Goal: Information Seeking & Learning: Learn about a topic

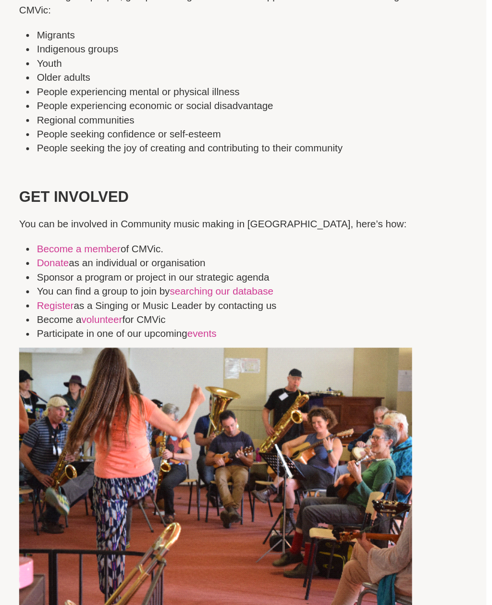
scroll to position [2422, 0]
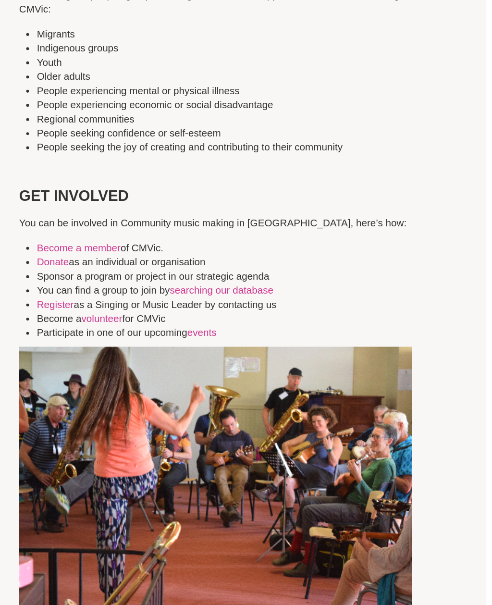
click at [82, 386] on link "volunteer" at bounding box center [96, 390] width 28 height 8
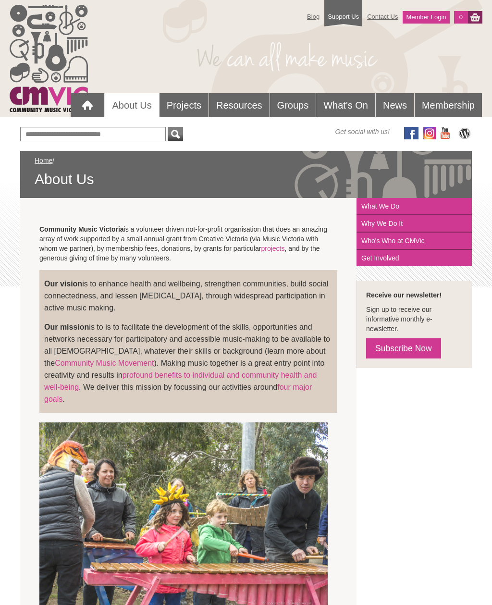
click at [380, 17] on link "Contact Us" at bounding box center [382, 16] width 40 height 17
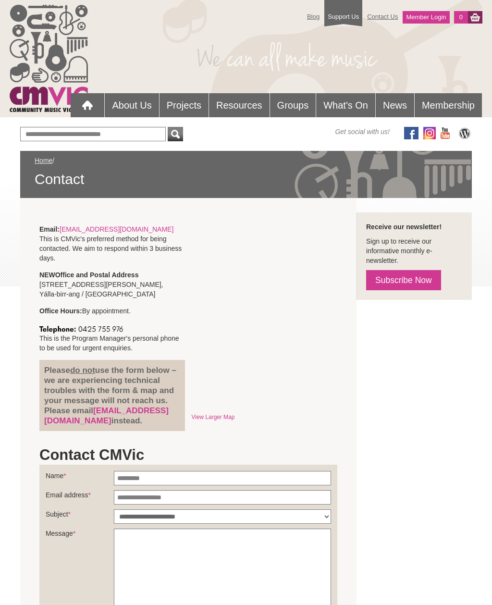
click at [181, 111] on link "Projects" at bounding box center [183, 105] width 49 height 24
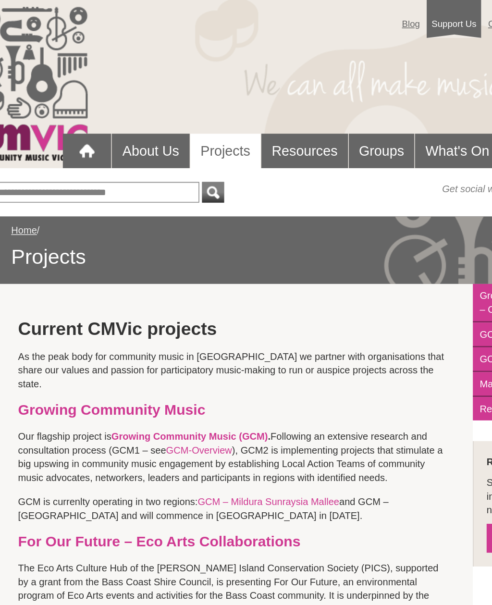
click at [211, 106] on link "Resources" at bounding box center [239, 105] width 61 height 24
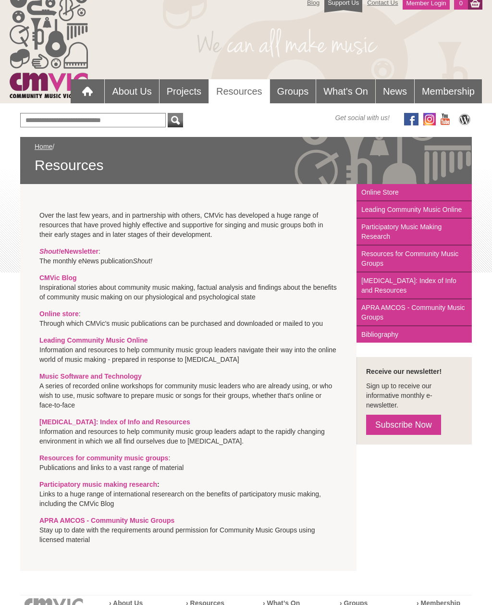
scroll to position [8, 0]
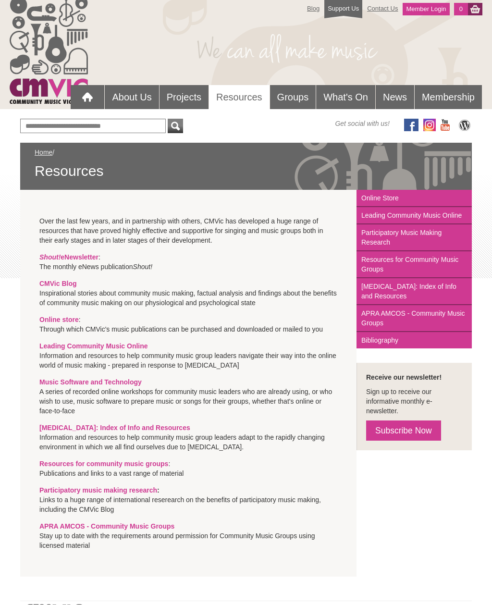
click at [295, 99] on link "Groups" at bounding box center [293, 97] width 46 height 24
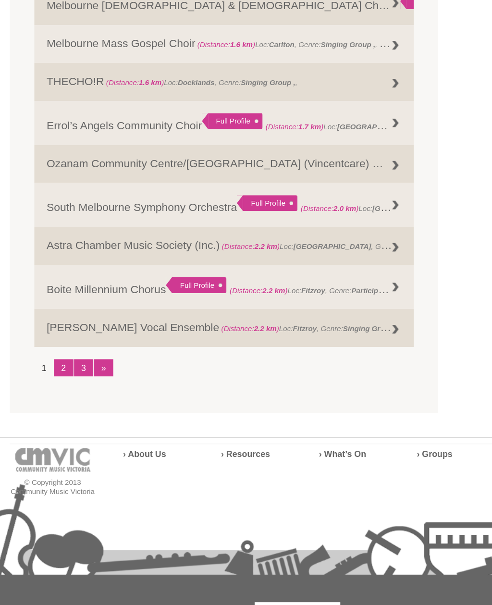
scroll to position [1065, 0]
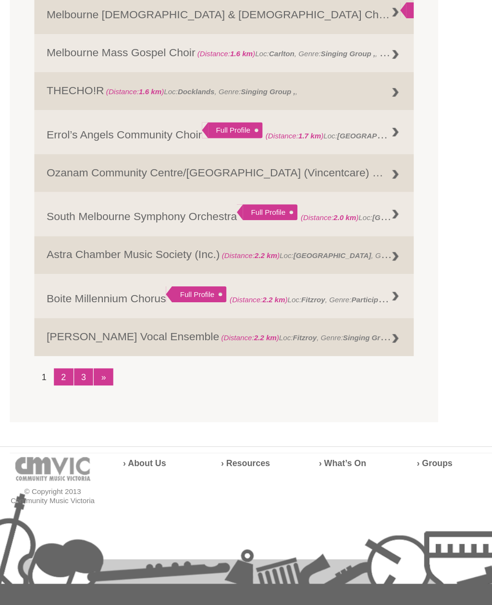
click at [62, 345] on link "Gloriana Vocal Ensemble (Distance: 2.2 km ) Loc: Fitzroy , Genre: Singing Group…" at bounding box center [188, 360] width 298 height 30
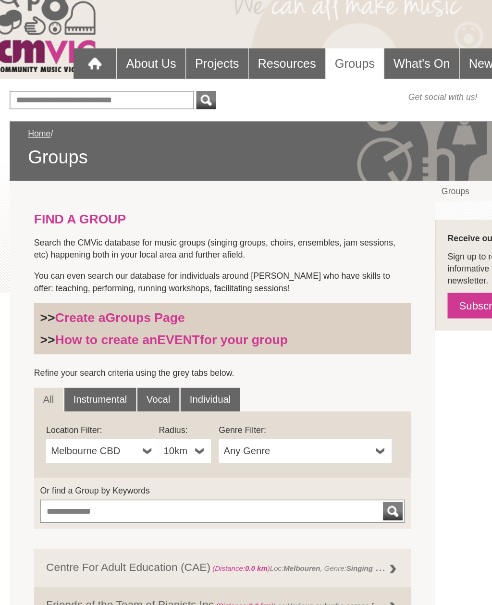
scroll to position [54, 0]
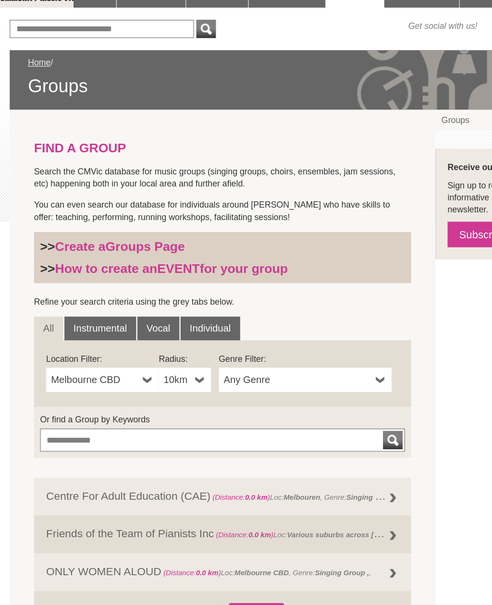
click at [121, 307] on link "Vocal" at bounding box center [137, 316] width 33 height 19
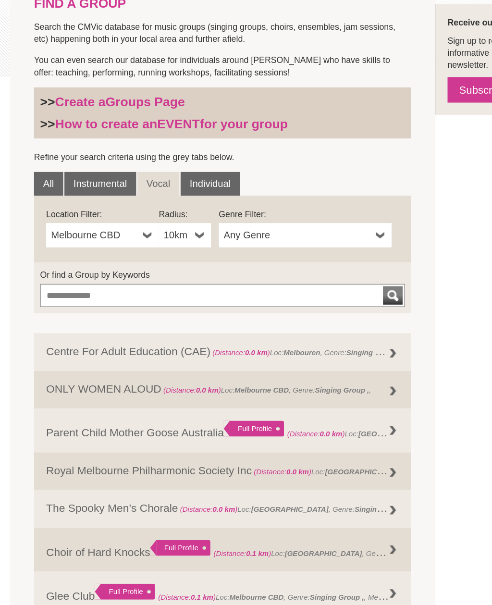
scroll to position [123, 0]
click at [167, 278] on b at bounding box center [171, 287] width 8 height 19
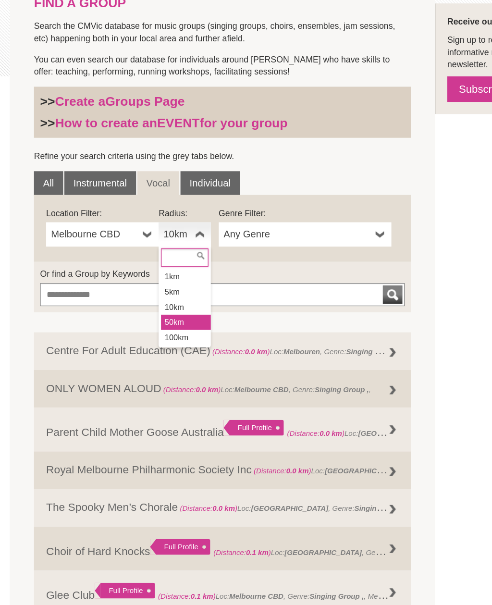
click at [140, 351] on li "50km" at bounding box center [159, 357] width 39 height 12
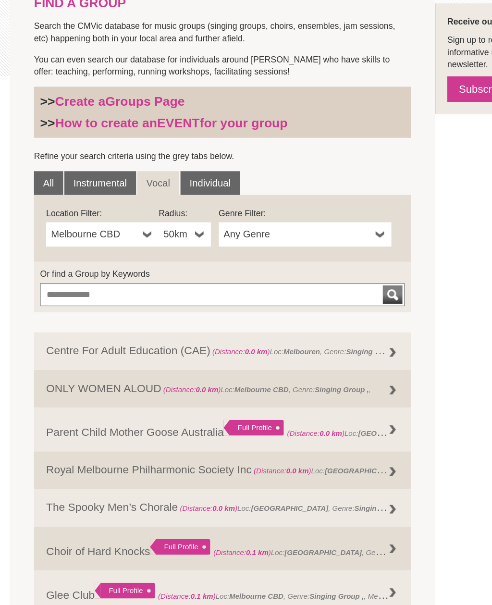
click at [309, 278] on b at bounding box center [313, 287] width 8 height 19
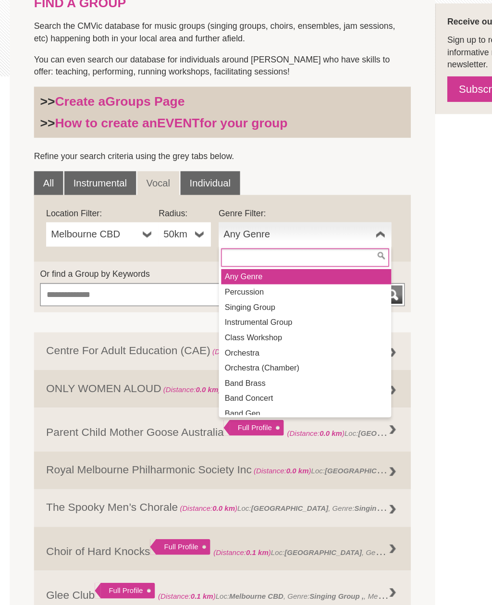
click at [233, 339] on li "Singing Group" at bounding box center [254, 345] width 134 height 12
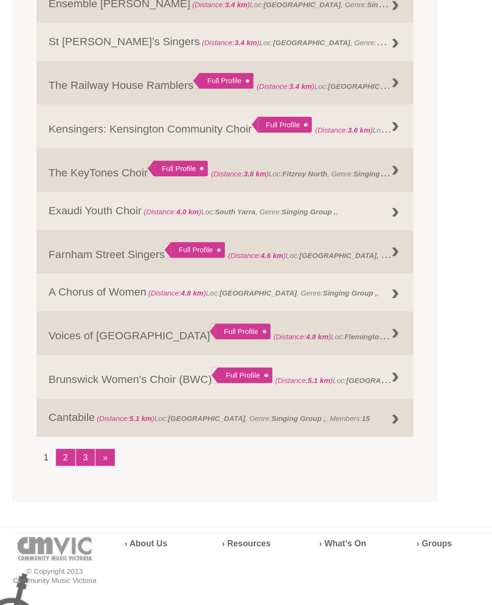
scroll to position [1002, 0]
click at [55, 456] on link "2" at bounding box center [62, 462] width 15 height 13
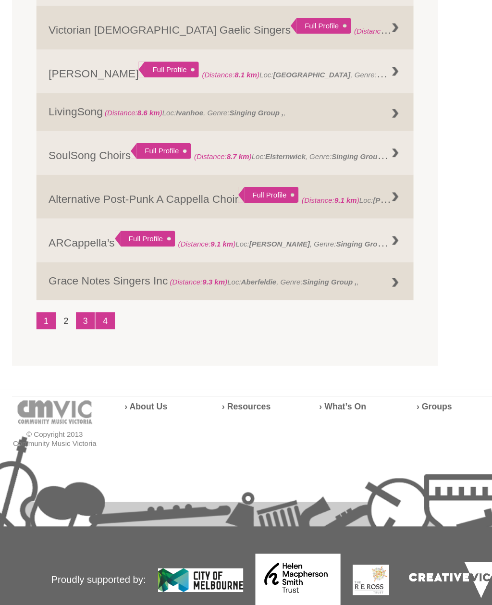
scroll to position [1129, 0]
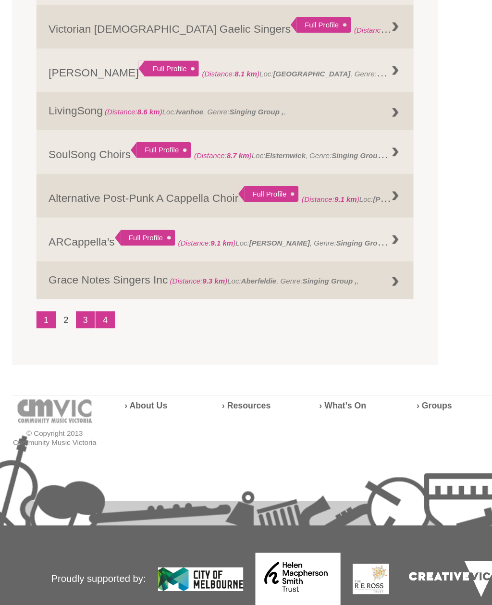
click at [71, 348] on link "3" at bounding box center [78, 354] width 15 height 13
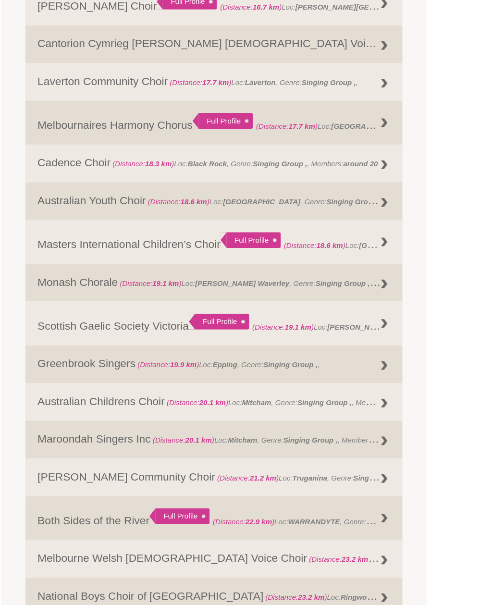
scroll to position [879, 0]
click at [288, 228] on span "(Distance: 19.1 km ) Loc: Glen Waverley , Genre: Singing Group , , Members: 65" at bounding box center [229, 223] width 234 height 10
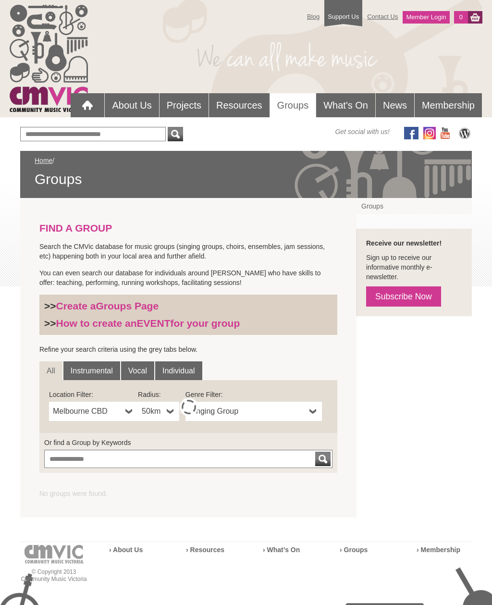
scroll to position [272, 19]
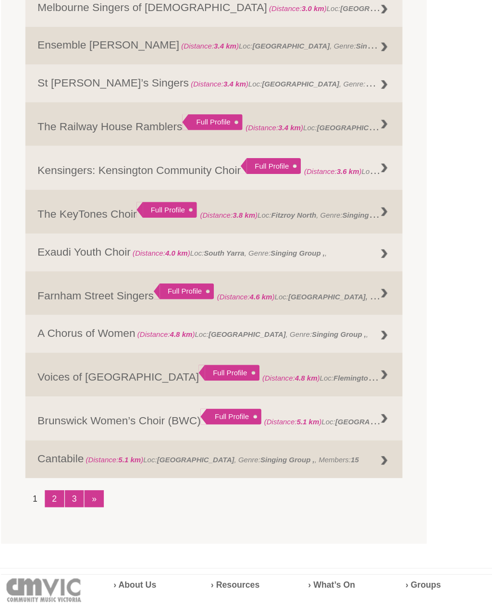
click at [71, 489] on link "3" at bounding box center [78, 495] width 15 height 13
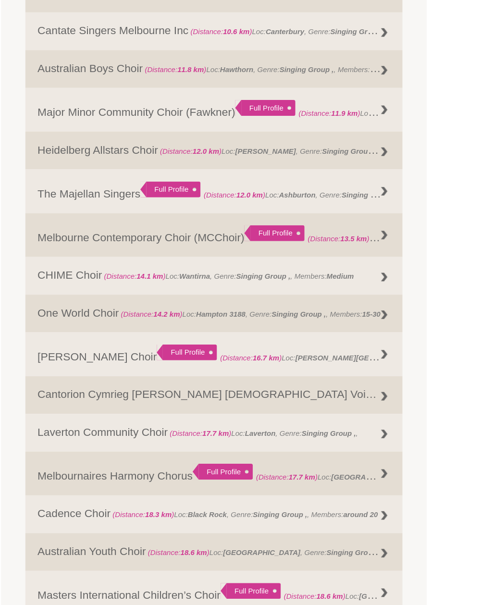
scroll to position [602, 0]
click at [73, 153] on link "The Majellan Singers Full Profile (Distance: 12.0 km ) Loc: Ashburton , Genre: …" at bounding box center [188, 151] width 298 height 35
